Goal: Information Seeking & Learning: Find specific fact

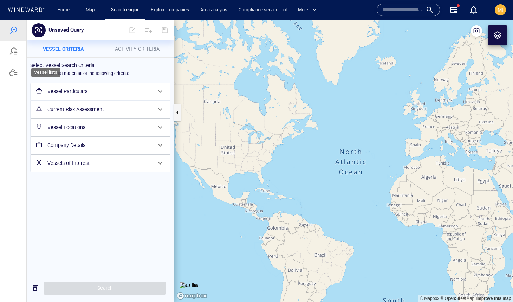
click at [16, 72] on div at bounding box center [13, 72] width 8 height 8
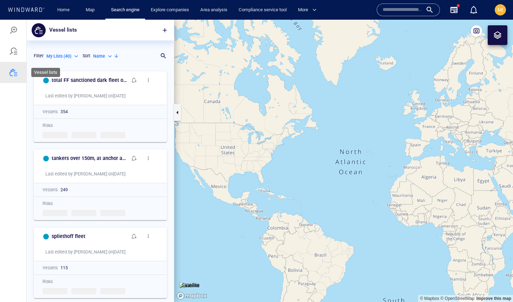
scroll to position [234, 147]
click at [162, 29] on span "button" at bounding box center [164, 30] width 7 height 7
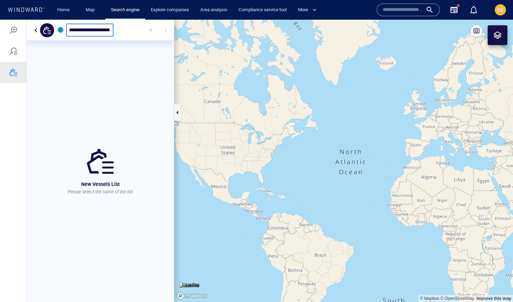
scroll to position [0, 19]
type input "**********"
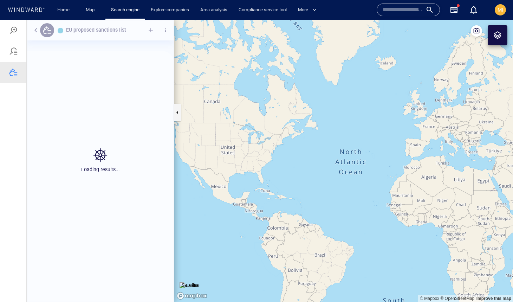
scroll to position [234, 147]
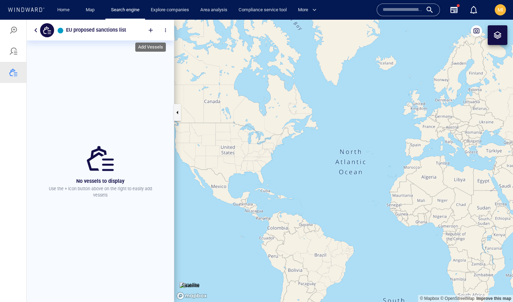
click at [150, 29] on div at bounding box center [150, 29] width 15 height 15
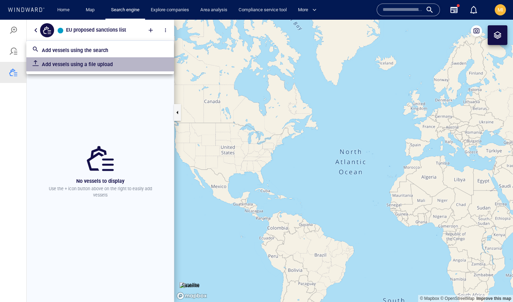
click at [98, 64] on p "Add vessels using a file upload" at bounding box center [105, 64] width 126 height 8
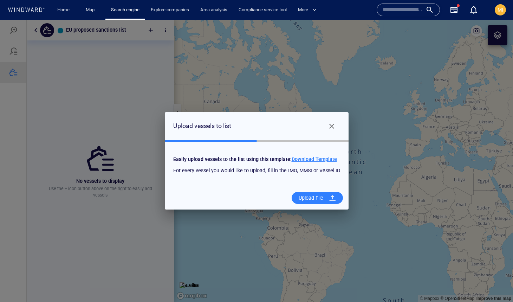
click at [315, 196] on div "Upload File" at bounding box center [311, 198] width 30 height 14
click at [0, 20] on input "Upload File" at bounding box center [0, 20] width 0 height 0
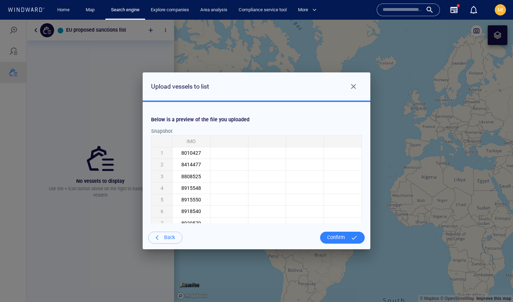
click at [337, 237] on div "Confirm" at bounding box center [336, 237] width 24 height 14
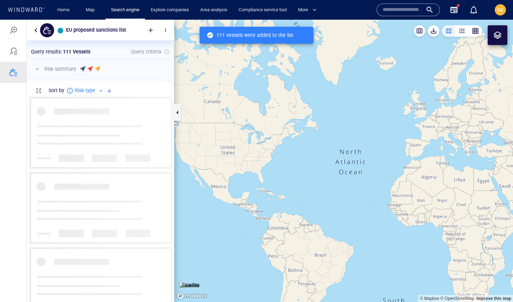
scroll to position [205, 147]
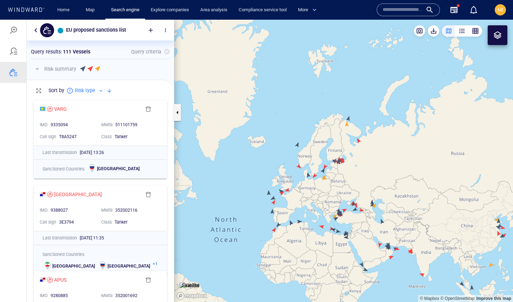
drag, startPoint x: 392, startPoint y: 82, endPoint x: 340, endPoint y: 79, distance: 52.8
click at [335, 79] on canvas "Map" at bounding box center [343, 161] width 339 height 282
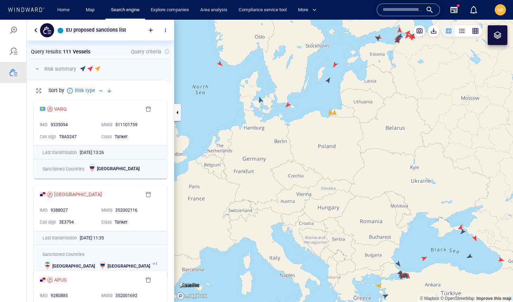
click at [334, 113] on canvas "Map" at bounding box center [343, 161] width 339 height 282
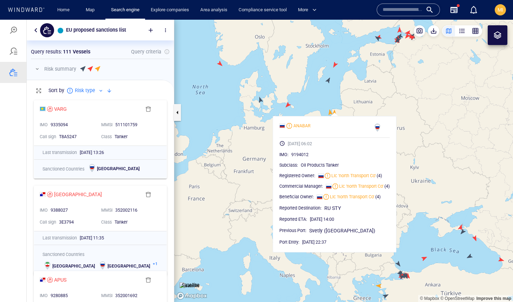
click at [360, 97] on canvas "Map" at bounding box center [343, 161] width 339 height 282
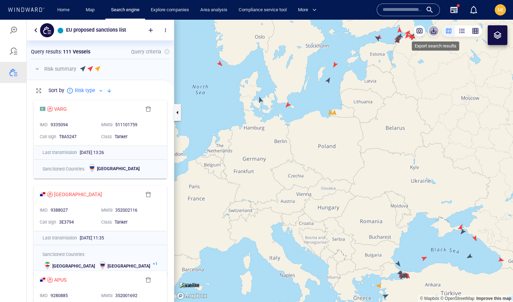
click at [433, 33] on span "button" at bounding box center [433, 30] width 7 height 7
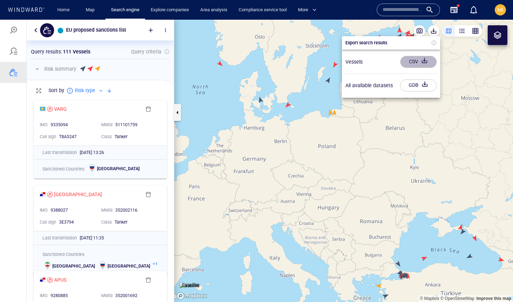
click at [415, 60] on div "CSV" at bounding box center [413, 62] width 12 height 12
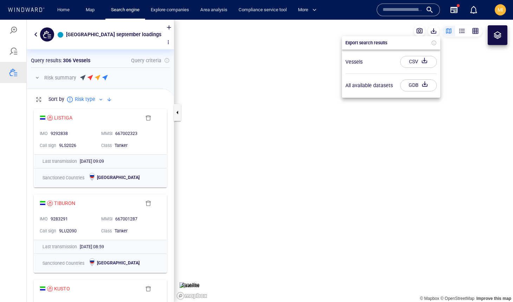
scroll to position [205, 147]
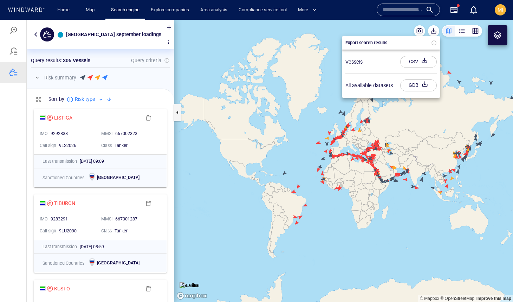
click at [462, 31] on div at bounding box center [256, 161] width 513 height 282
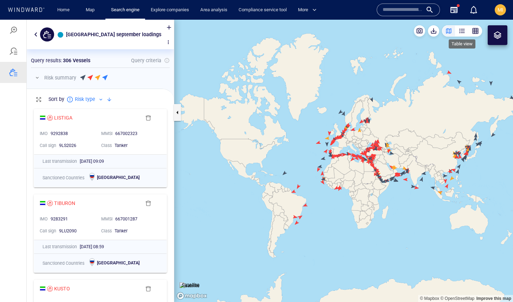
click at [462, 30] on div "button" at bounding box center [461, 30] width 7 height 7
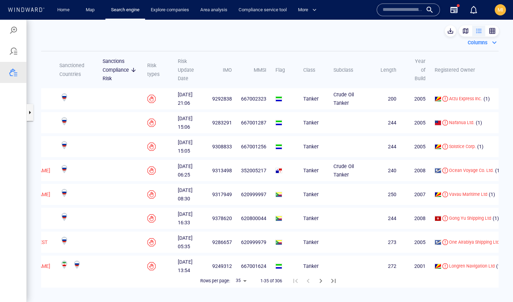
scroll to position [0, 0]
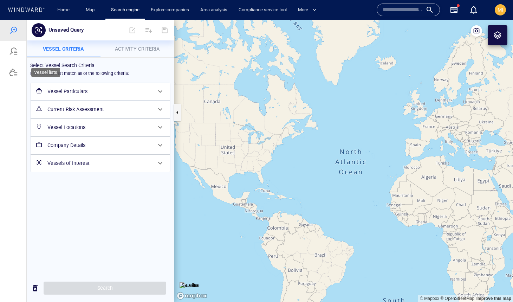
click at [12, 71] on div at bounding box center [13, 72] width 8 height 8
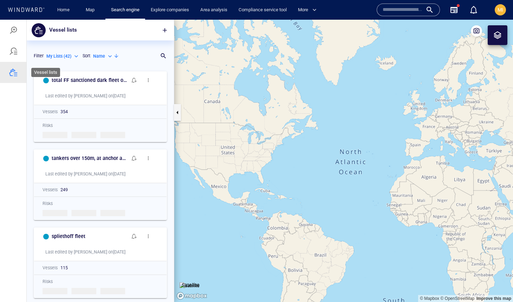
scroll to position [234, 147]
click at [104, 56] on p "Name" at bounding box center [99, 56] width 12 height 6
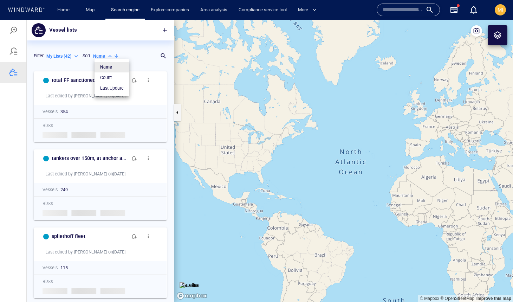
click at [111, 87] on p "Last Update" at bounding box center [112, 88] width 24 height 6
type input "*********"
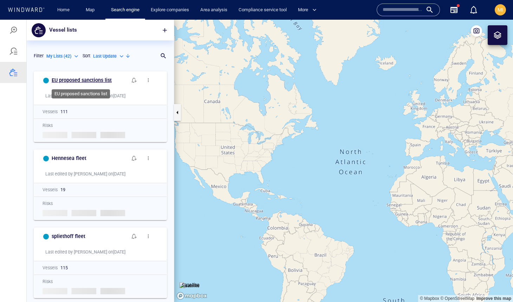
click at [99, 80] on h6 "EU proposed sanctions list" at bounding box center [82, 80] width 60 height 9
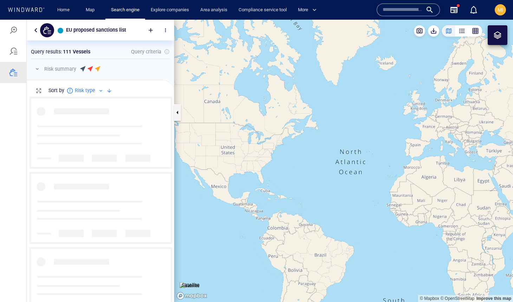
scroll to position [205, 147]
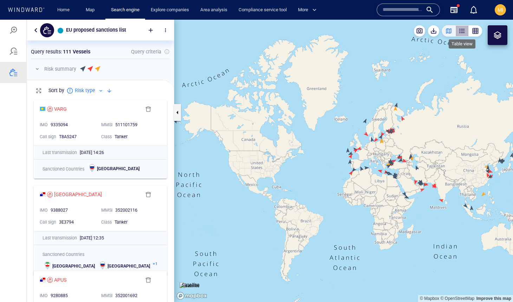
click at [460, 33] on div "button" at bounding box center [461, 30] width 7 height 7
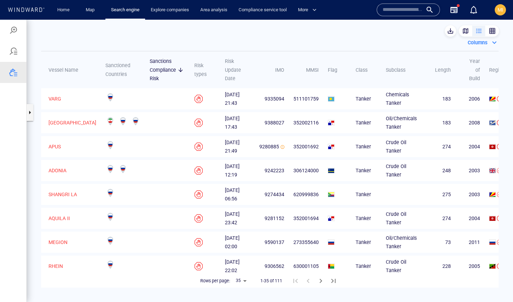
click at [486, 42] on div "Columns" at bounding box center [477, 42] width 22 height 11
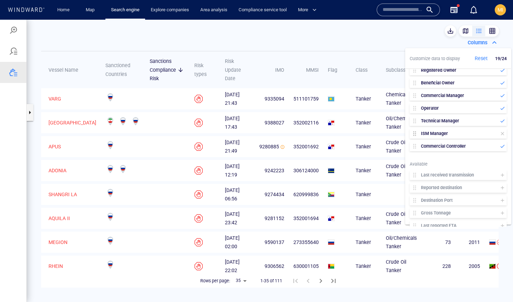
scroll to position [178, 0]
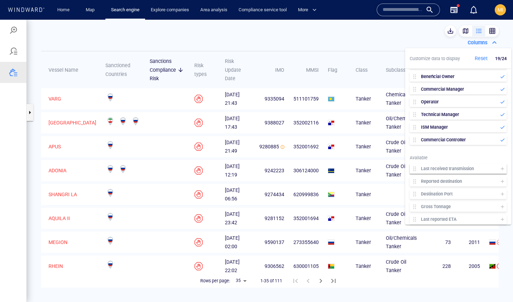
click at [501, 167] on icon at bounding box center [502, 169] width 6 height 6
click at [500, 178] on icon at bounding box center [502, 181] width 6 height 6
click at [501, 191] on icon at bounding box center [502, 194] width 6 height 6
click at [501, 204] on icon at bounding box center [502, 207] width 6 height 6
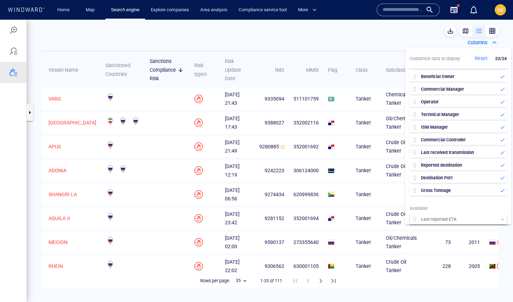
click at [503, 217] on icon at bounding box center [502, 219] width 6 height 6
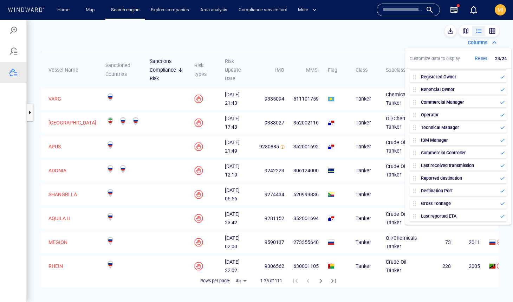
scroll to position [163, 0]
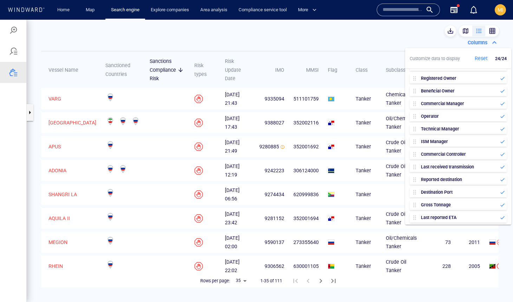
click at [333, 176] on td at bounding box center [334, 170] width 28 height 21
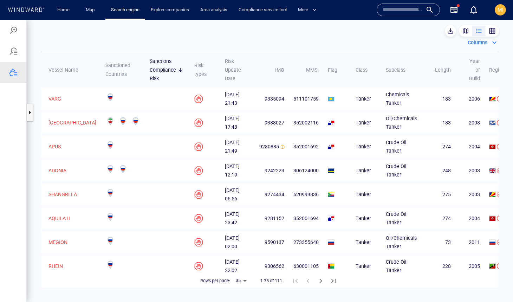
click at [386, 11] on input "text" at bounding box center [402, 10] width 40 height 11
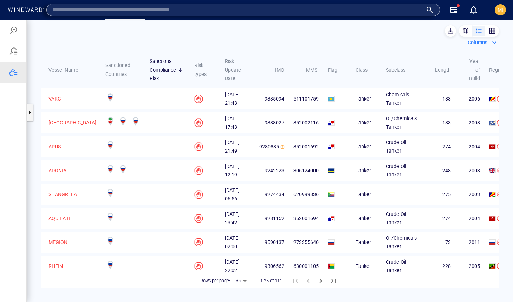
paste input "*******"
type input "*******"
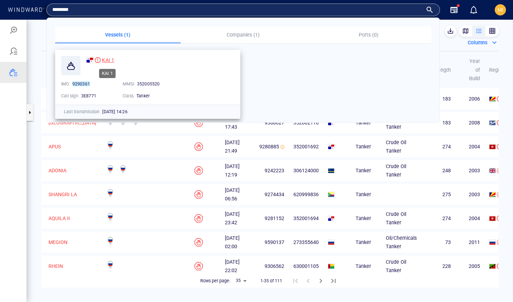
click at [106, 60] on span "KAI 1" at bounding box center [108, 60] width 12 height 6
